Goal: Task Accomplishment & Management: Complete application form

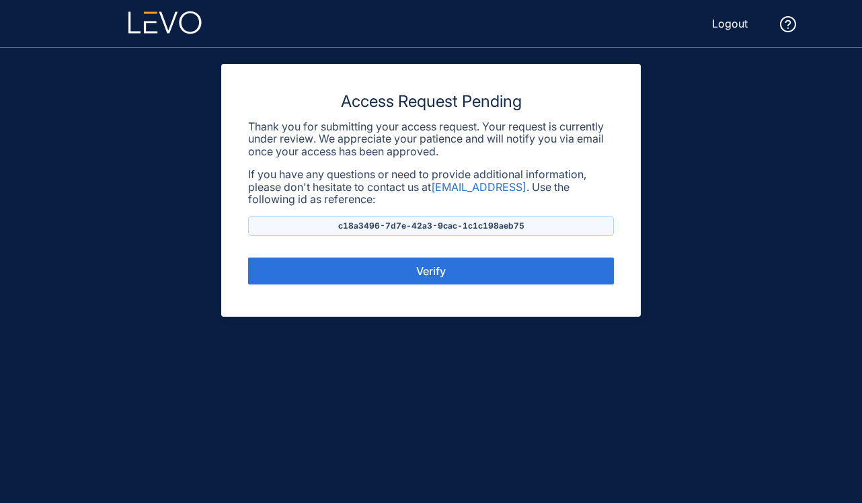
click at [728, 27] on span "Logout" at bounding box center [730, 23] width 36 height 12
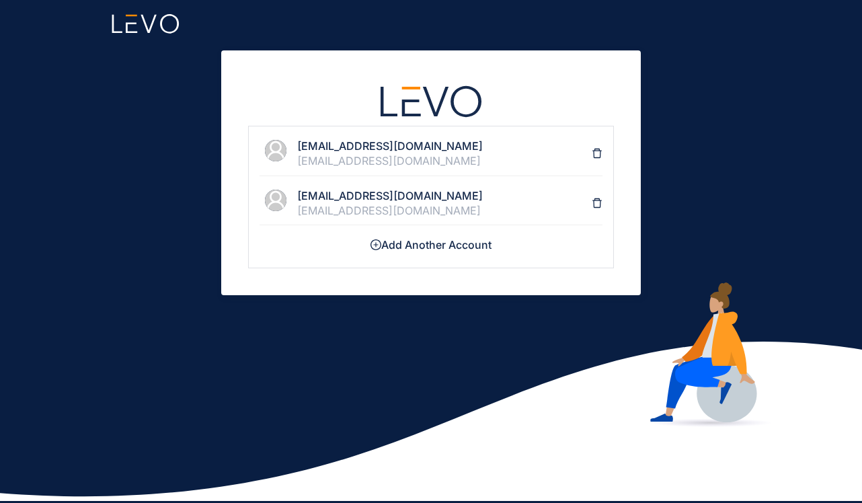
click at [449, 240] on h4 "Add Another Account" at bounding box center [431, 245] width 343 height 12
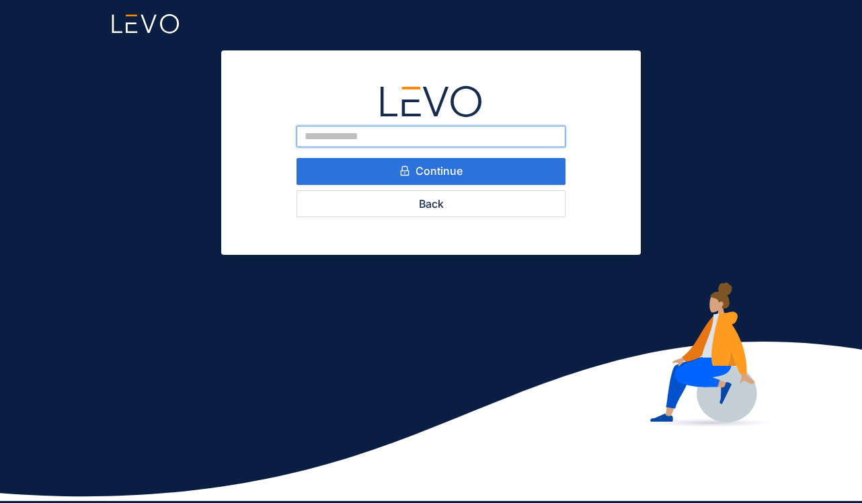
click at [369, 137] on input "email" at bounding box center [431, 137] width 269 height 22
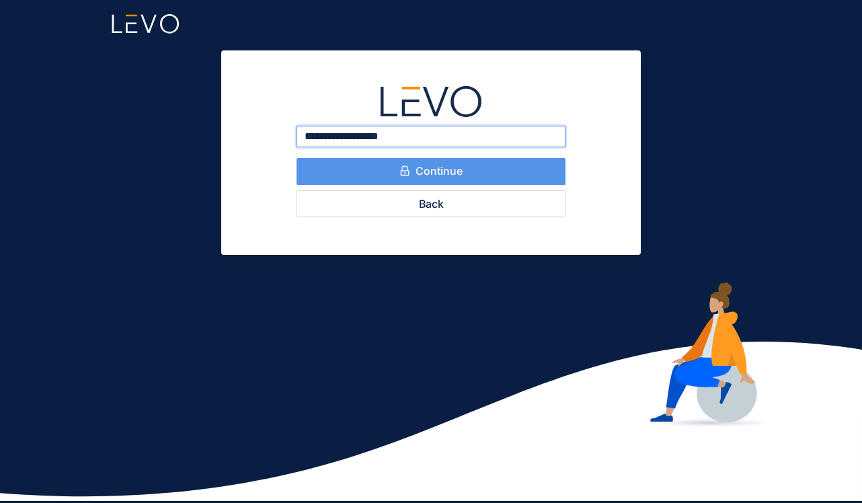
type input "**********"
click at [441, 172] on span "Continue" at bounding box center [439, 171] width 47 height 12
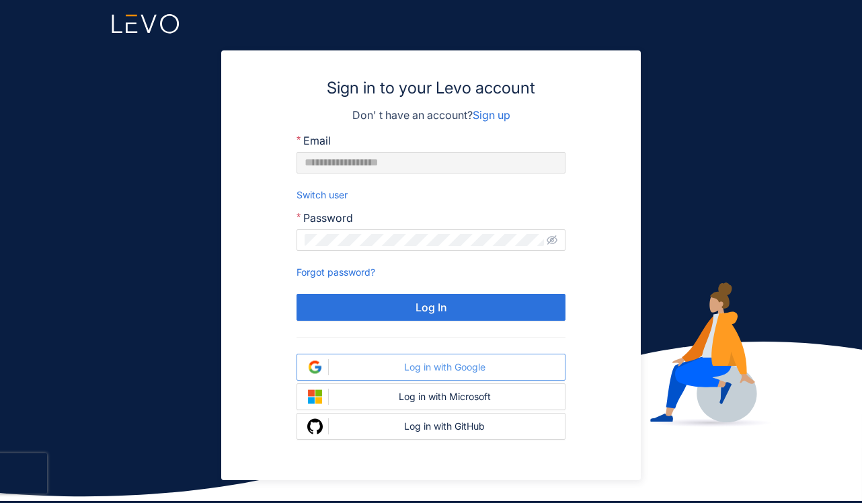
click at [492, 367] on div "Log in with Google" at bounding box center [444, 367] width 221 height 11
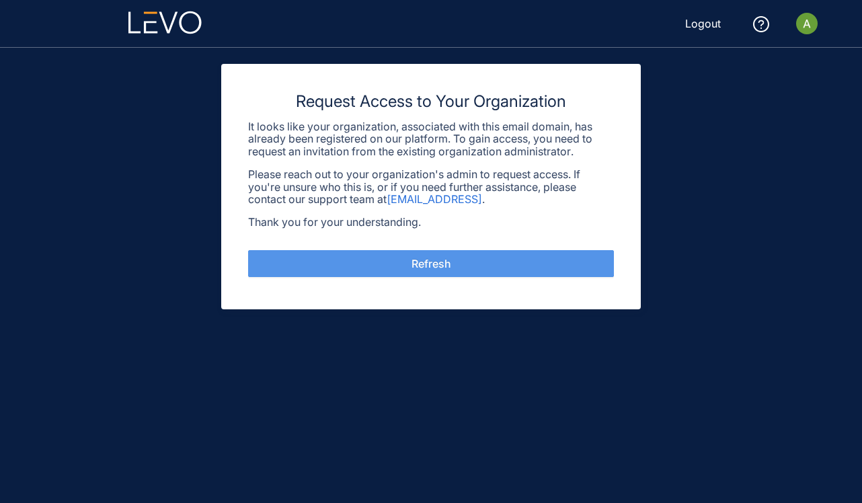
click at [405, 260] on button "Refresh" at bounding box center [431, 263] width 366 height 27
click at [464, 267] on button "Refresh" at bounding box center [431, 263] width 366 height 27
